Goal: Transaction & Acquisition: Purchase product/service

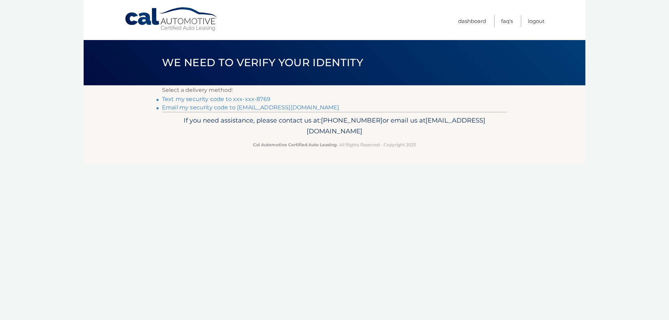
click at [221, 98] on link "Text my security code to xxx-xxx-8769" at bounding box center [216, 99] width 108 height 7
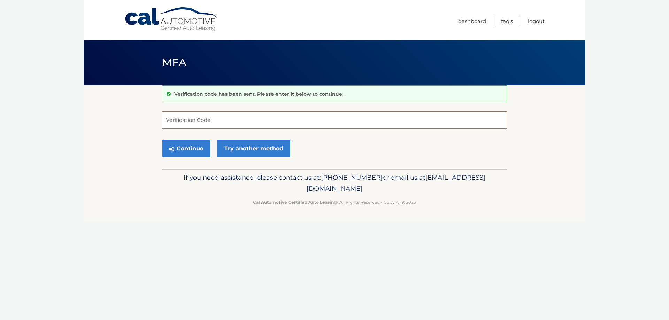
click at [256, 120] on input "Verification Code" at bounding box center [334, 120] width 345 height 17
type input "019187"
click at [199, 149] on button "Continue" at bounding box center [186, 148] width 48 height 17
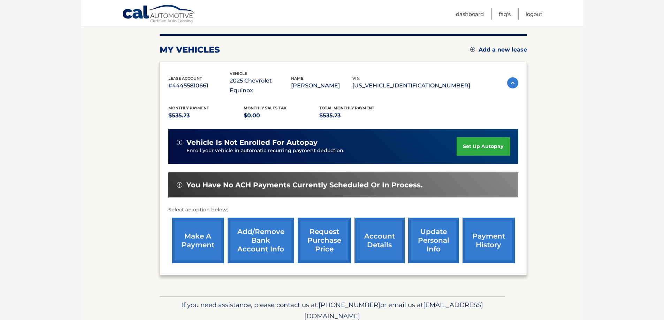
scroll to position [102, 0]
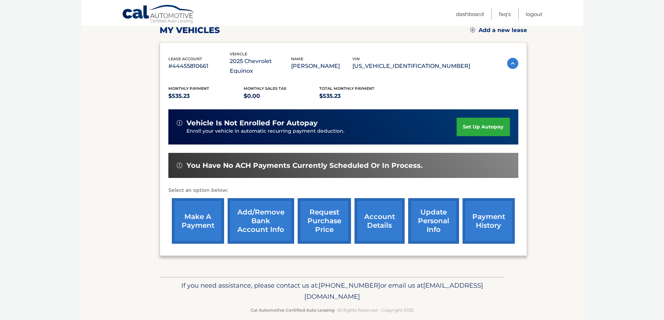
click at [196, 218] on link "make a payment" at bounding box center [198, 221] width 52 height 46
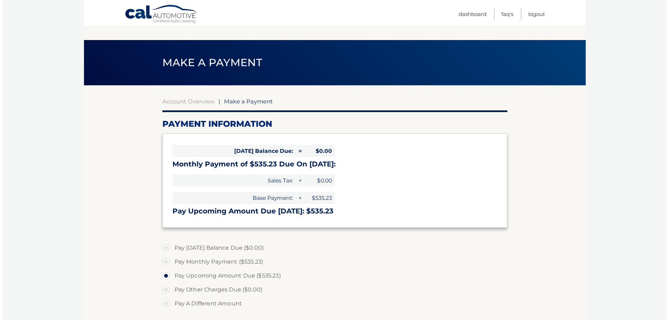
scroll to position [178, 0]
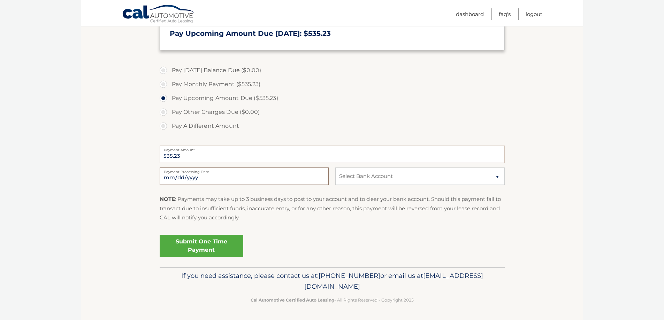
click at [194, 176] on input "2025-10-15" at bounding box center [244, 176] width 169 height 17
type input "2025-10-17"
click at [371, 181] on select "Select Bank Account Checking JPMORGAN CHASE BANK, NA *****0742 Checking JPMORGA…" at bounding box center [419, 176] width 169 height 17
select select "MTdhZjUxM2QtYzE5Yy00ZmE3LThhZWMtNDFkODkyNzg3MmI0"
click at [335, 168] on select "Select Bank Account Checking JPMORGAN CHASE BANK, NA *****0742 Checking JPMORGA…" at bounding box center [419, 176] width 169 height 17
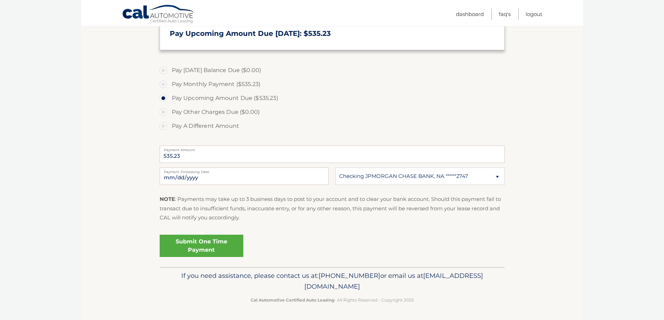
click at [196, 246] on link "Submit One Time Payment" at bounding box center [202, 246] width 84 height 22
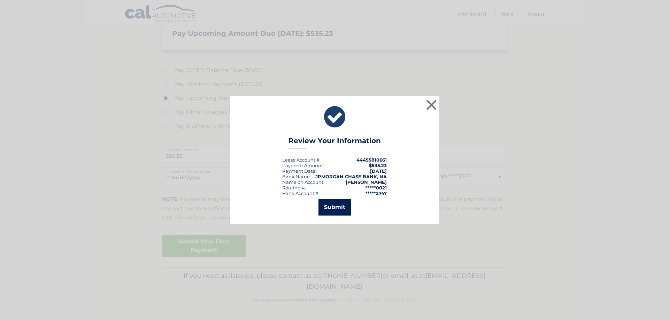
click at [331, 207] on button "Submit" at bounding box center [335, 207] width 32 height 17
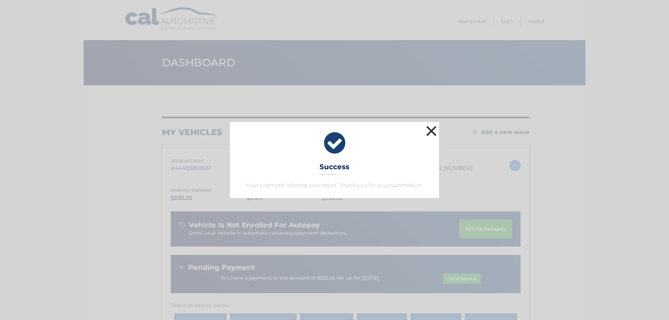
click at [432, 129] on button "×" at bounding box center [432, 131] width 14 height 14
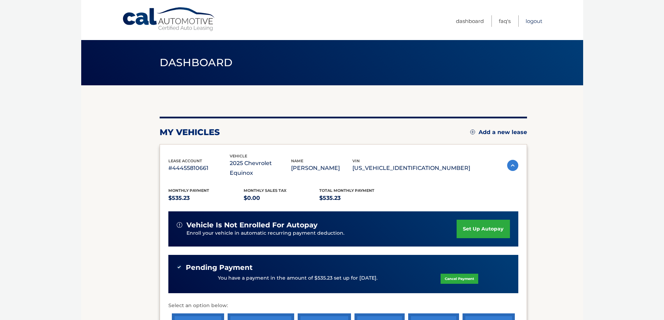
click at [533, 22] on link "Logout" at bounding box center [534, 21] width 17 height 12
